Goal: Communication & Community: Ask a question

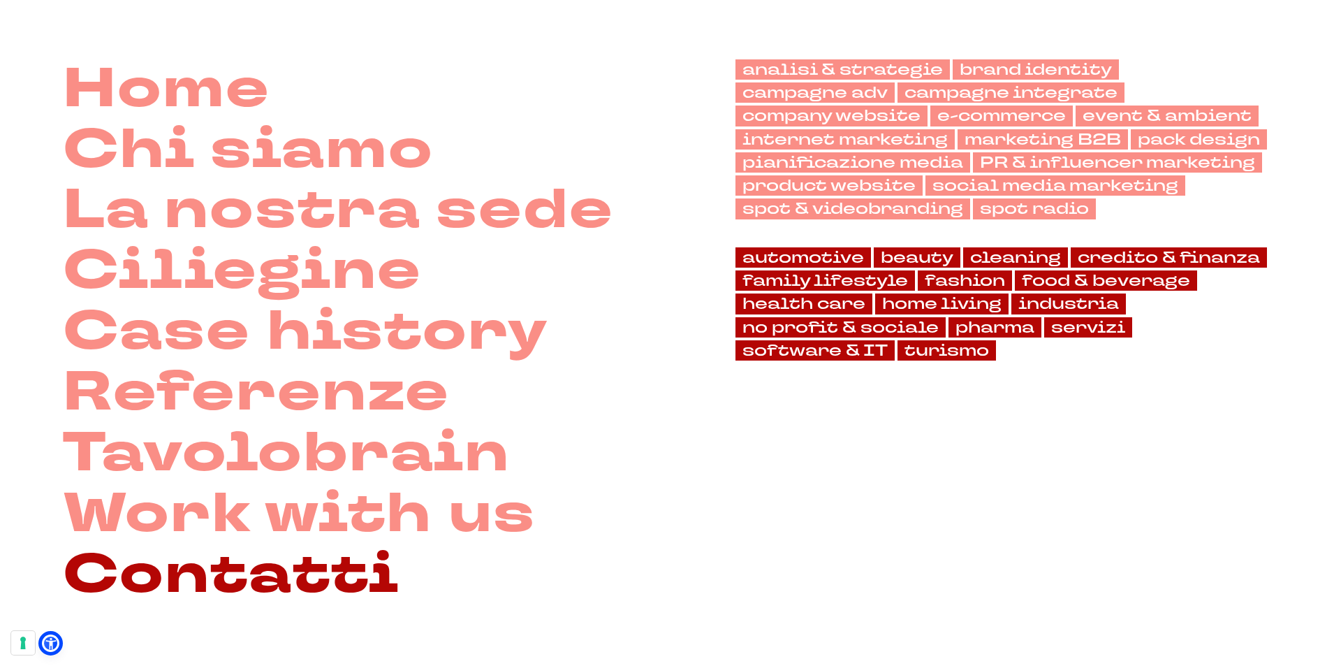
scroll to position [210, 0]
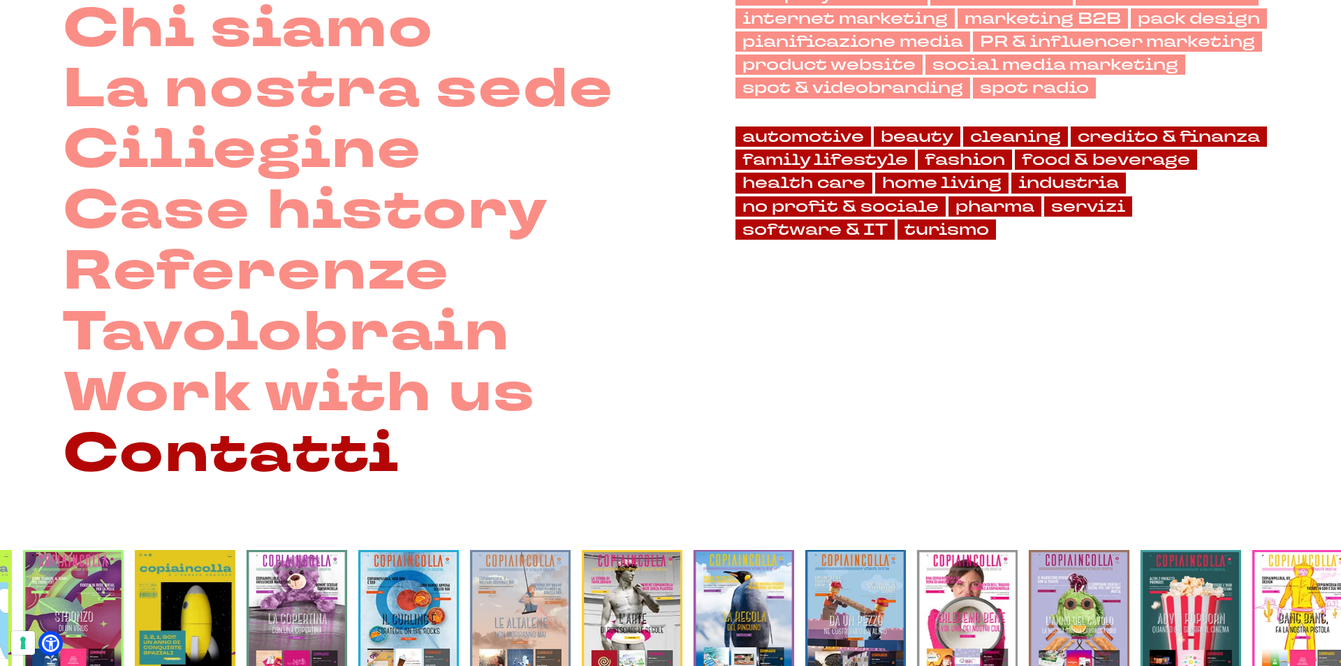
click at [253, 465] on link "Contatti" at bounding box center [231, 454] width 337 height 61
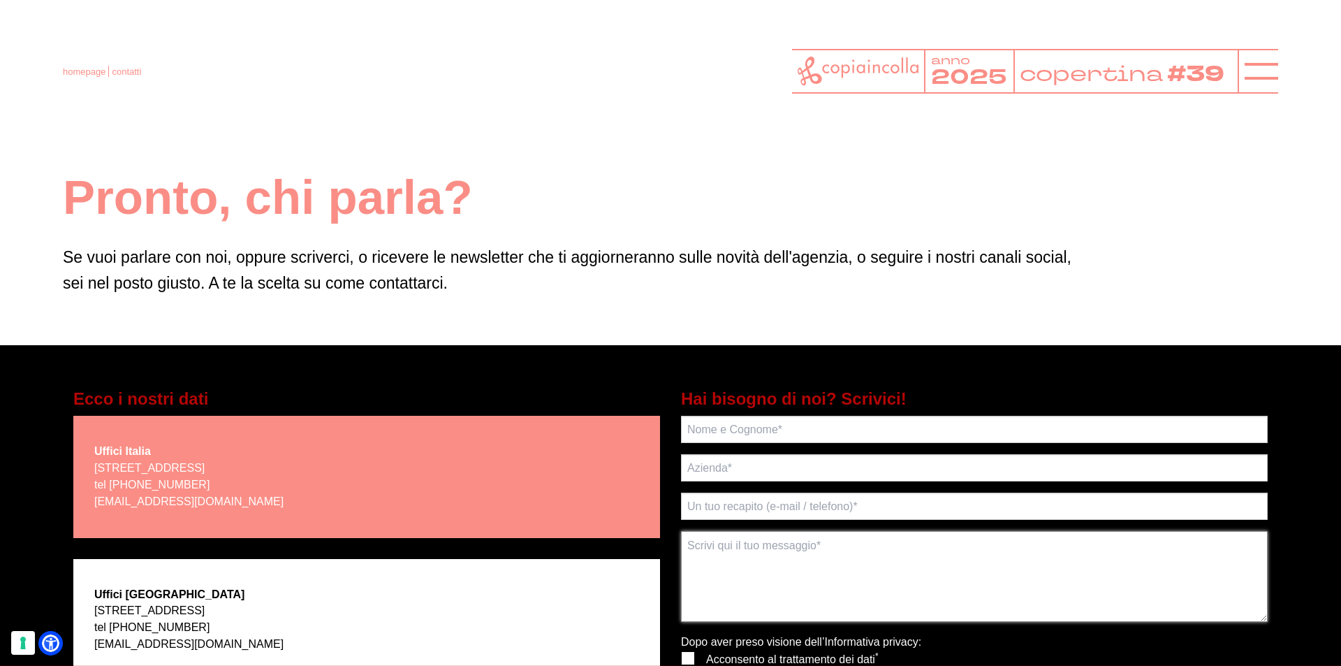
click at [968, 618] on textarea at bounding box center [974, 576] width 587 height 91
paste textarea "Gentile Responsabile Collaborazioni di _______, Siamo una software house con se…"
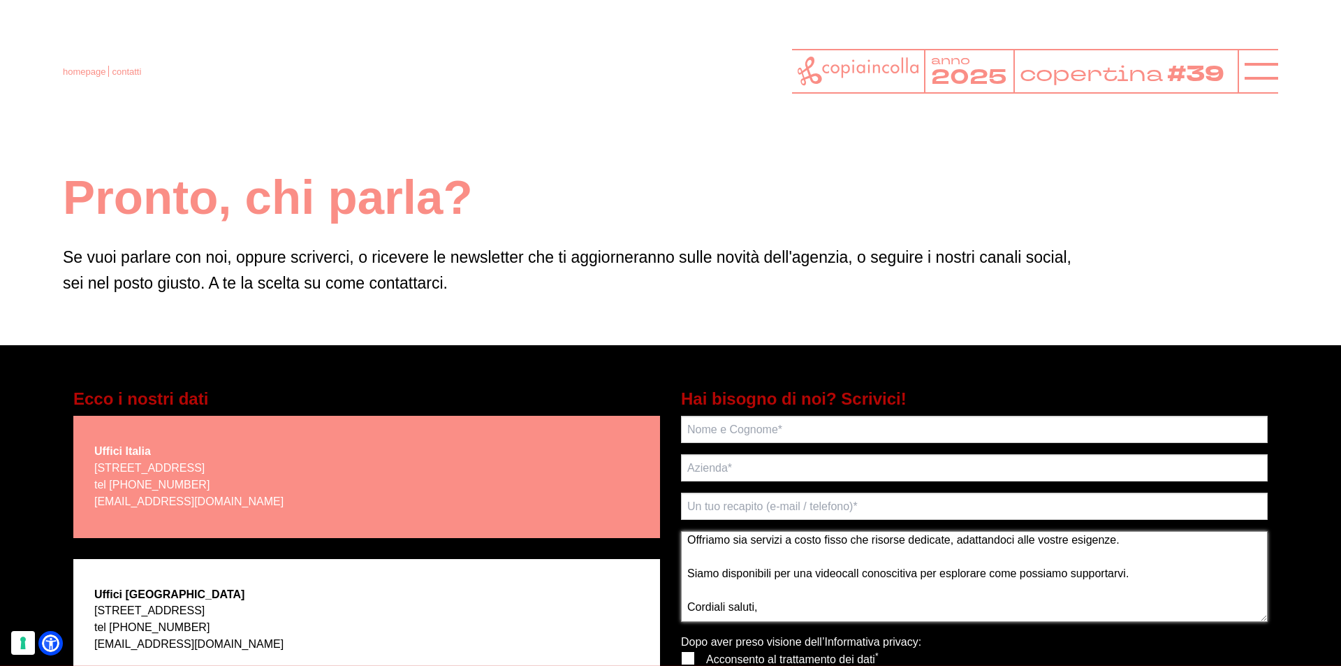
scroll to position [190, 0]
type textarea "Gentile Responsabile Collaborazioni di _______, Siamo una software house con se…"
click at [810, 509] on input "text" at bounding box center [974, 505] width 587 height 27
type input "[PERSON_NAME][EMAIL_ADDRESS][DOMAIN_NAME]"
type input "[PERSON_NAME]"
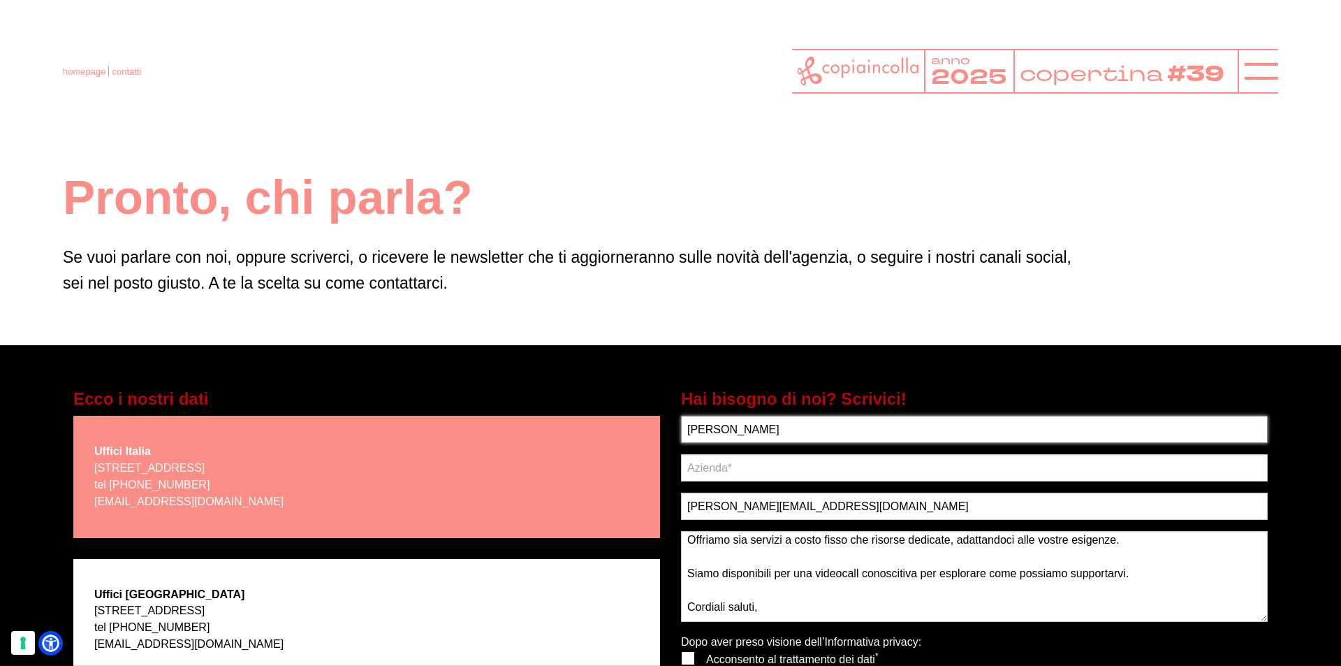
type input "ATIS TECHNOLOGY PARTNER"
click at [682, 652] on label at bounding box center [682, 652] width 0 height 0
click at [688, 658] on input "checkbox" at bounding box center [686, 656] width 9 height 9
checkbox input "true"
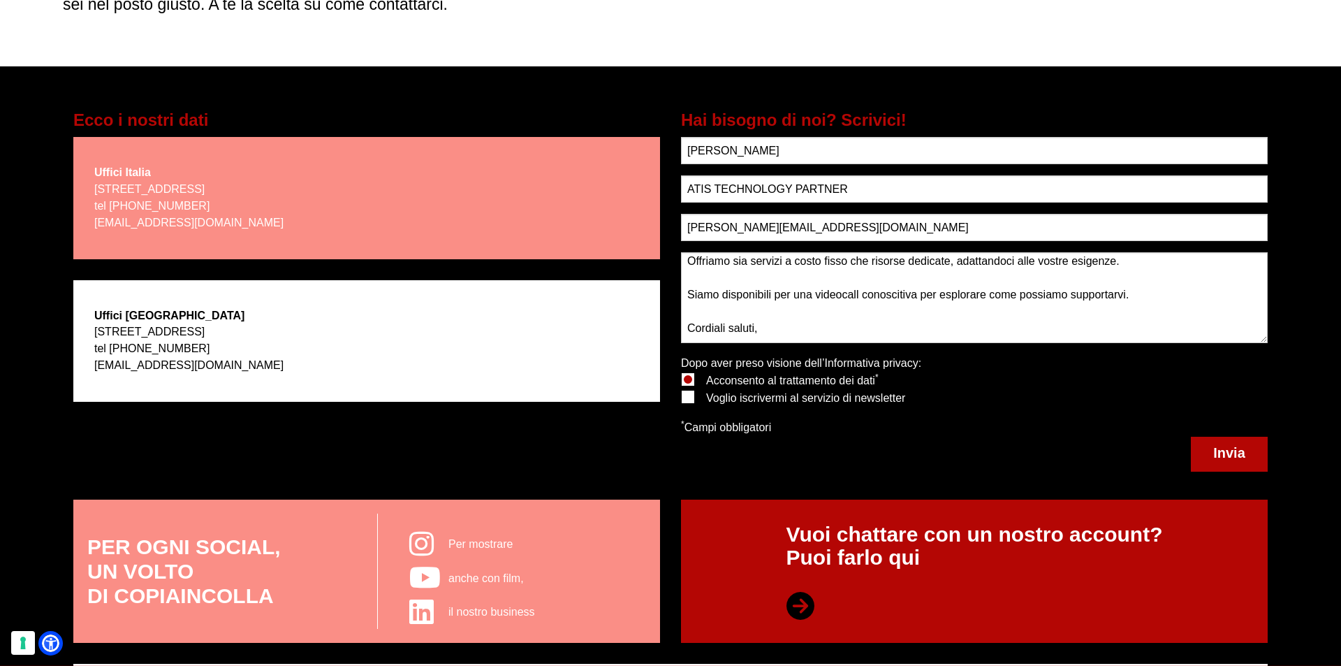
scroll to position [279, 0]
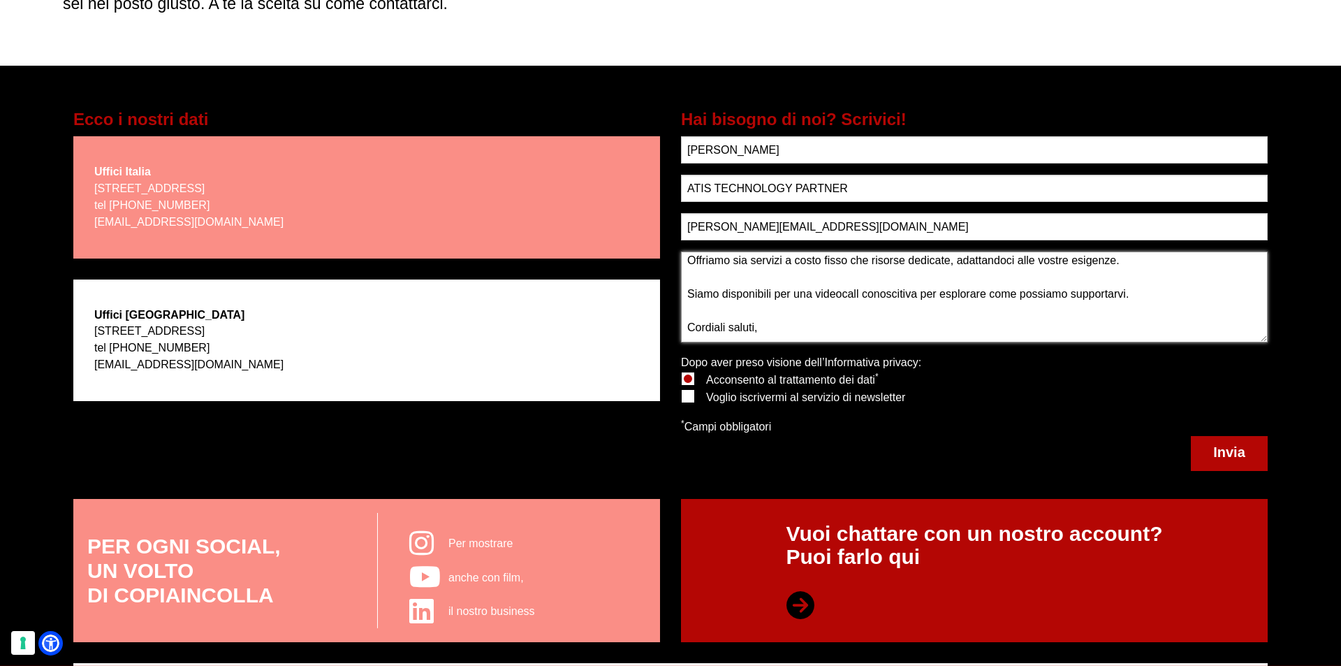
drag, startPoint x: 1268, startPoint y: 310, endPoint x: 1266, endPoint y: 294, distance: 16.1
click at [1266, 294] on textarea "Gentile Responsabile Collaborazioni di _______, Siamo una software house con se…" at bounding box center [974, 296] width 587 height 91
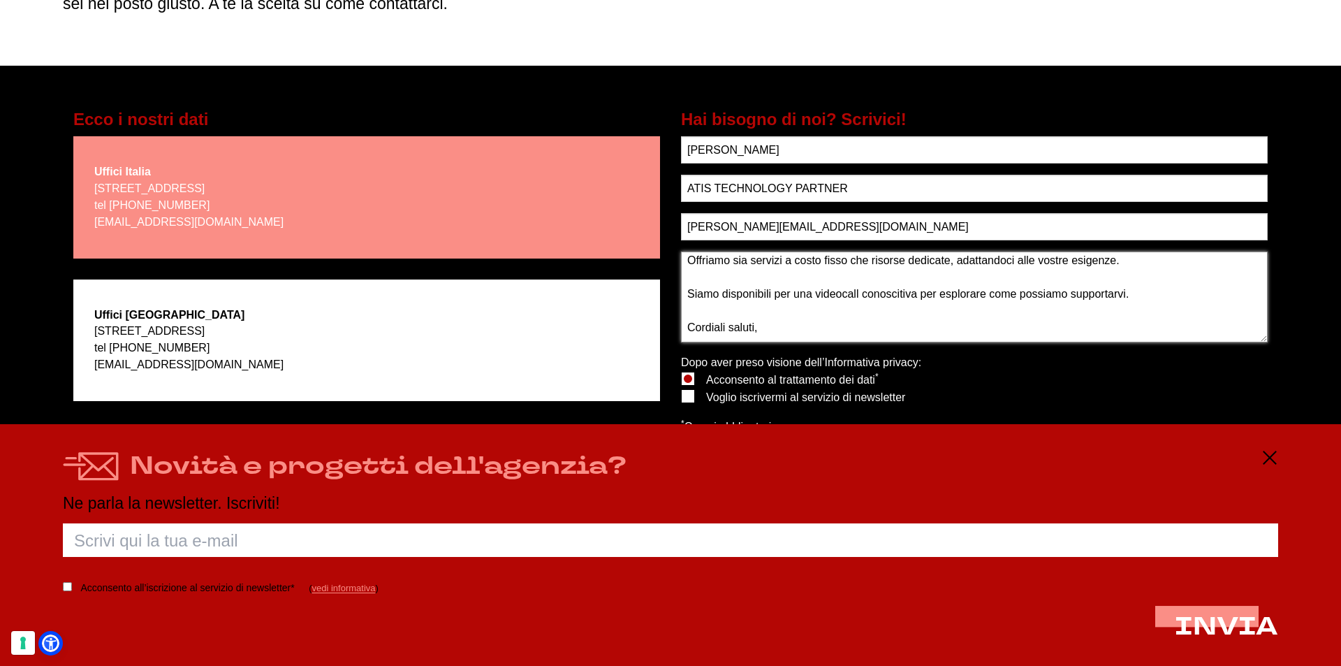
scroll to position [0, 0]
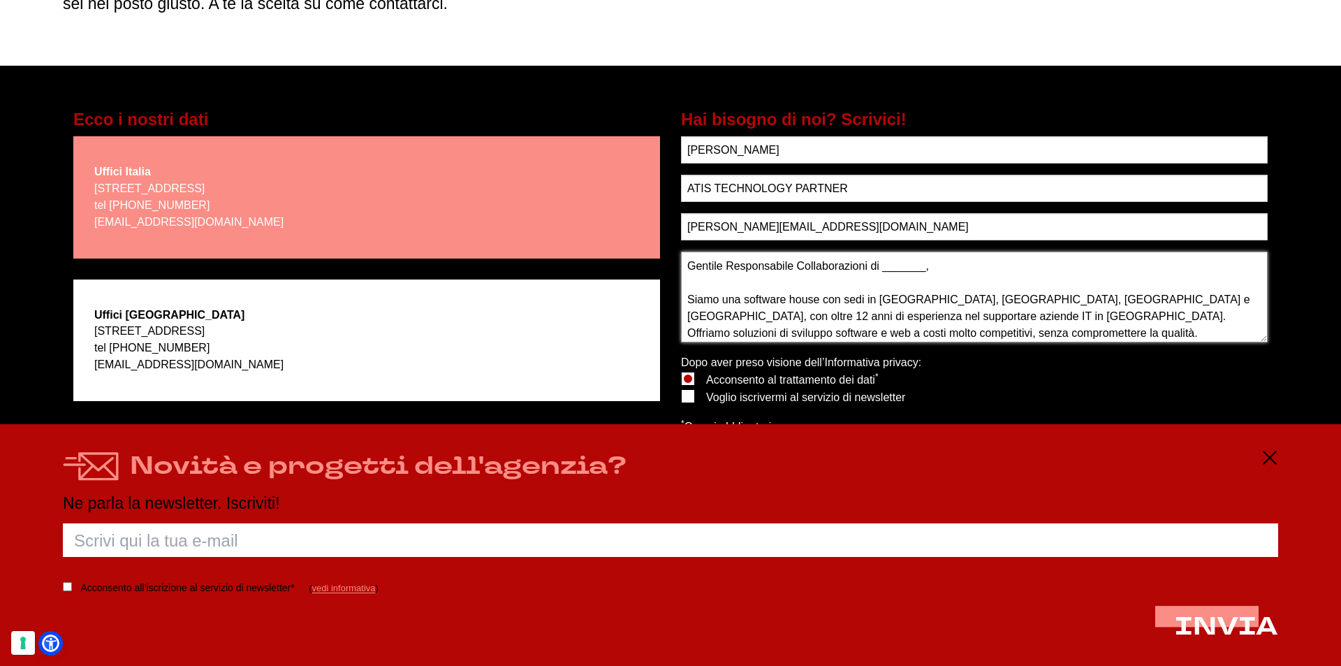
click at [990, 268] on textarea "Gentile Responsabile Collaborazioni di _______, Siamo una software house con se…" at bounding box center [974, 296] width 587 height 91
paste textarea "[DOMAIN_NAME] S.R.L."
type textarea "Gentile Responsabile Collaborazioni di [DOMAIN_NAME] S.R.L., Siamo una software…"
click at [1275, 455] on icon at bounding box center [1269, 457] width 17 height 17
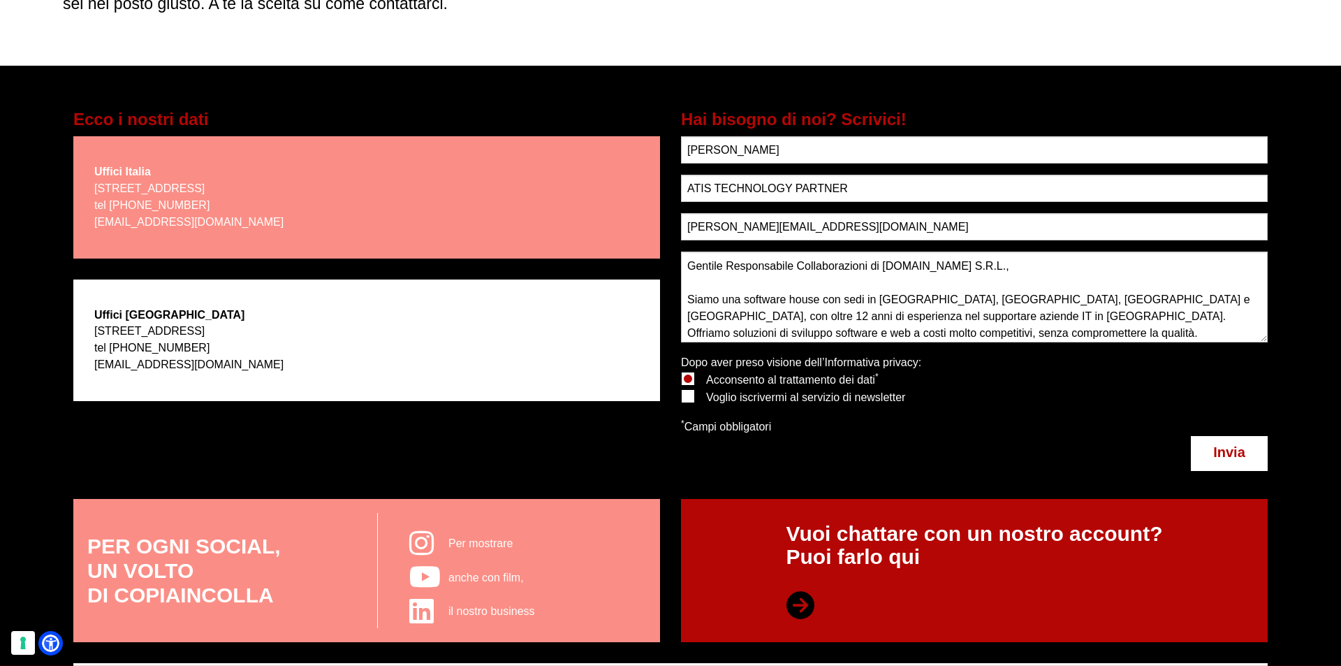
click at [1240, 460] on button "Invia" at bounding box center [1229, 453] width 77 height 35
